Goal: Transaction & Acquisition: Book appointment/travel/reservation

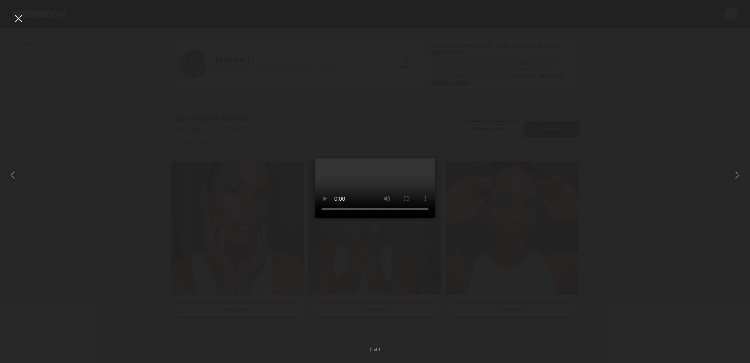
click at [289, 325] on div at bounding box center [375, 175] width 750 height 324
click at [737, 173] on common-icon at bounding box center [737, 174] width 13 height 13
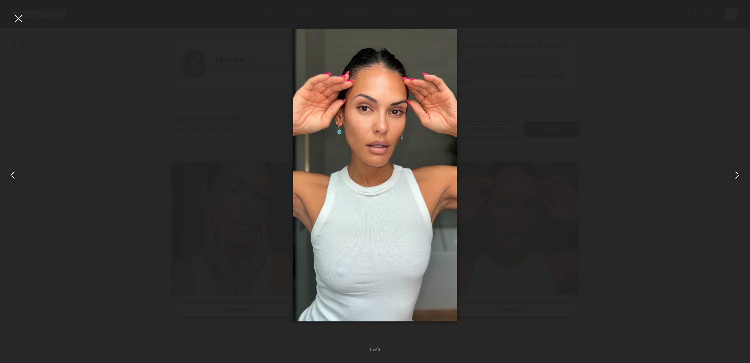
click at [11, 174] on common-icon at bounding box center [12, 174] width 13 height 13
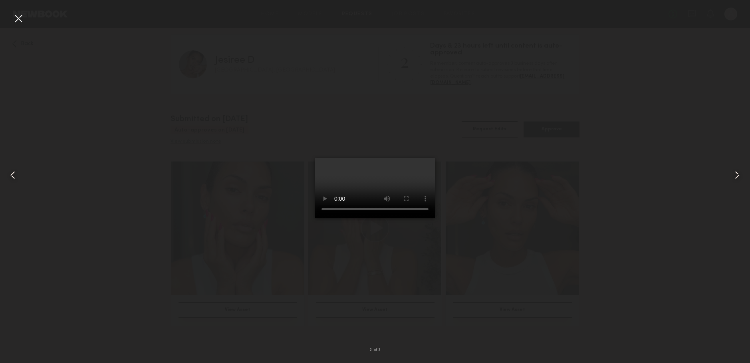
click at [11, 174] on common-icon at bounding box center [12, 174] width 13 height 13
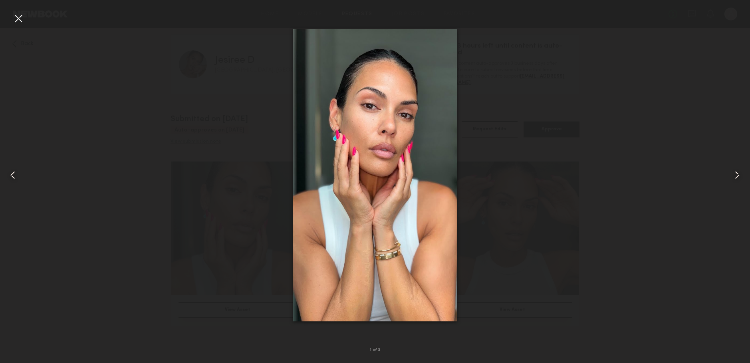
click at [170, 184] on div at bounding box center [375, 175] width 750 height 324
click at [22, 20] on div at bounding box center [18, 18] width 13 height 13
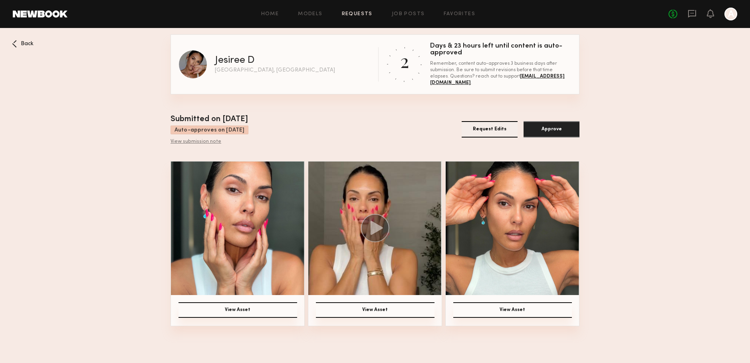
click at [400, 269] on img at bounding box center [374, 227] width 133 height 133
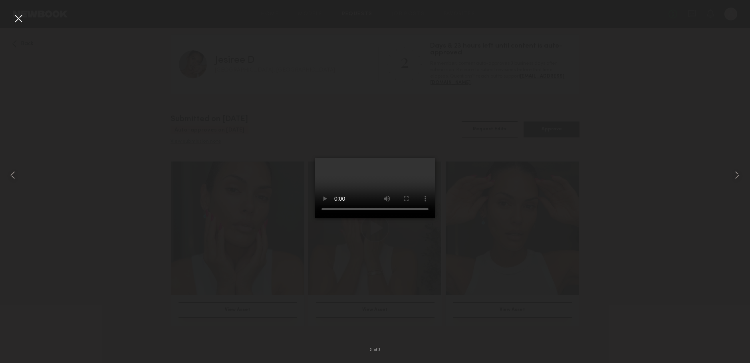
click at [408, 218] on video at bounding box center [375, 188] width 120 height 60
click at [405, 158] on video at bounding box center [375, 188] width 120 height 60
